Goal: Navigation & Orientation: Go to known website

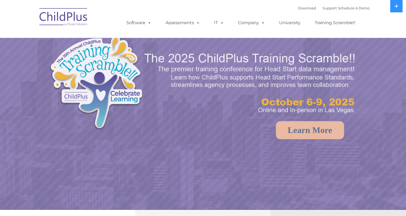
select select "MEDIUM"
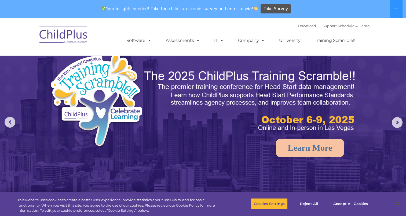
click at [79, 38] on img at bounding box center [64, 35] width 54 height 27
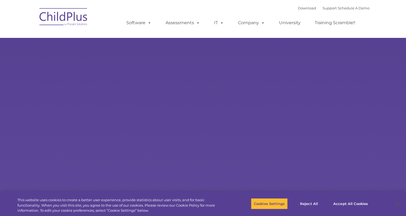
select select "MEDIUM"
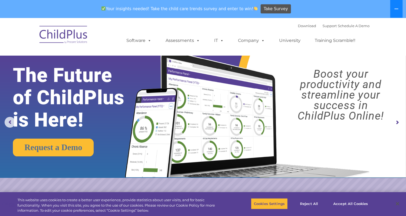
click at [399, 9] on button at bounding box center [396, 9] width 12 height 18
